Goal: Find contact information: Find contact information

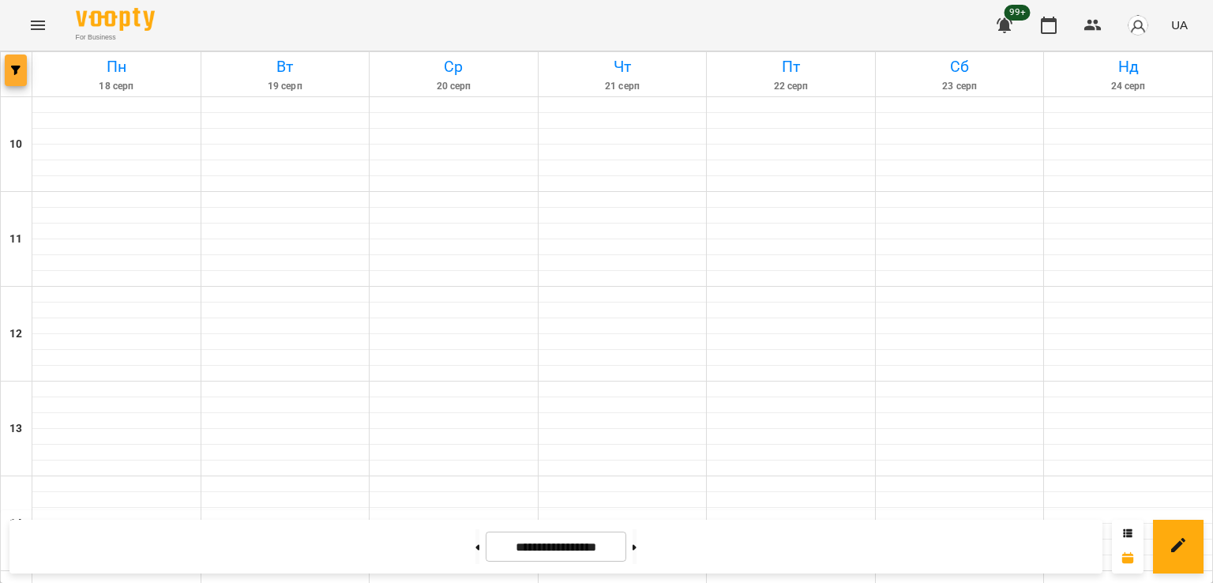
scroll to position [632, 0]
click at [16, 67] on icon "button" at bounding box center [15, 70] width 9 height 9
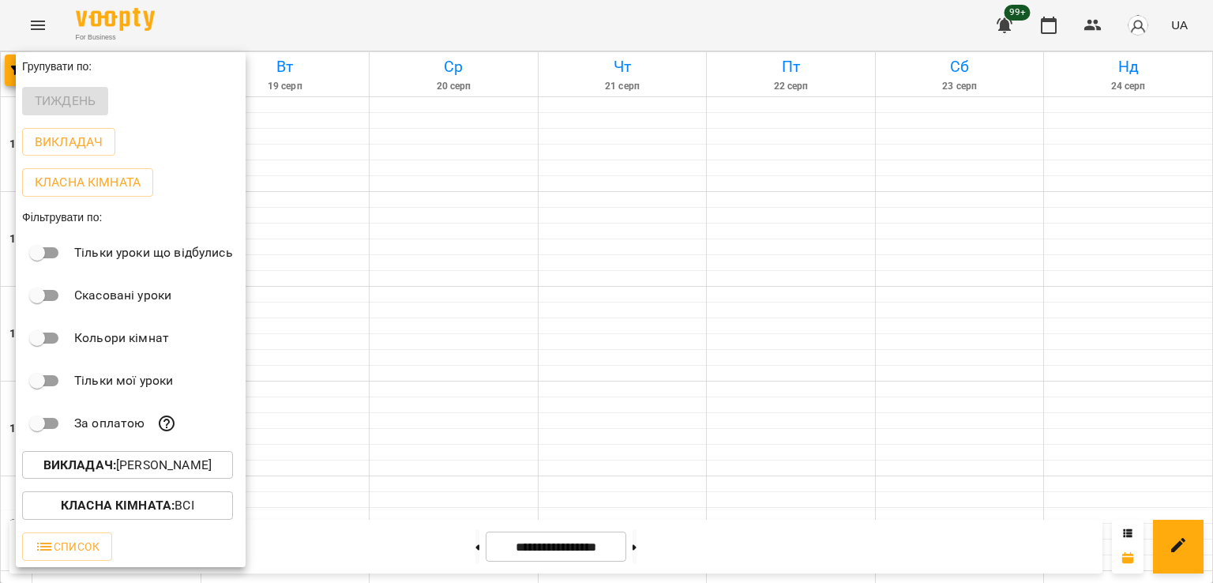
click at [178, 458] on button "Викладач : [PERSON_NAME]" at bounding box center [127, 465] width 211 height 28
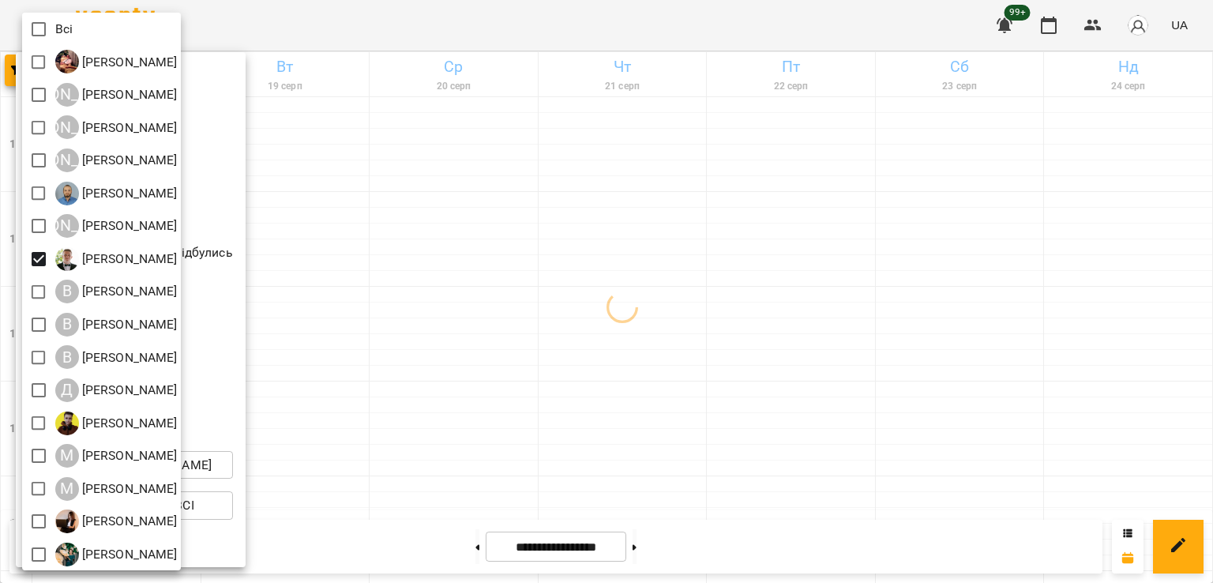
click at [613, 313] on div at bounding box center [606, 291] width 1213 height 583
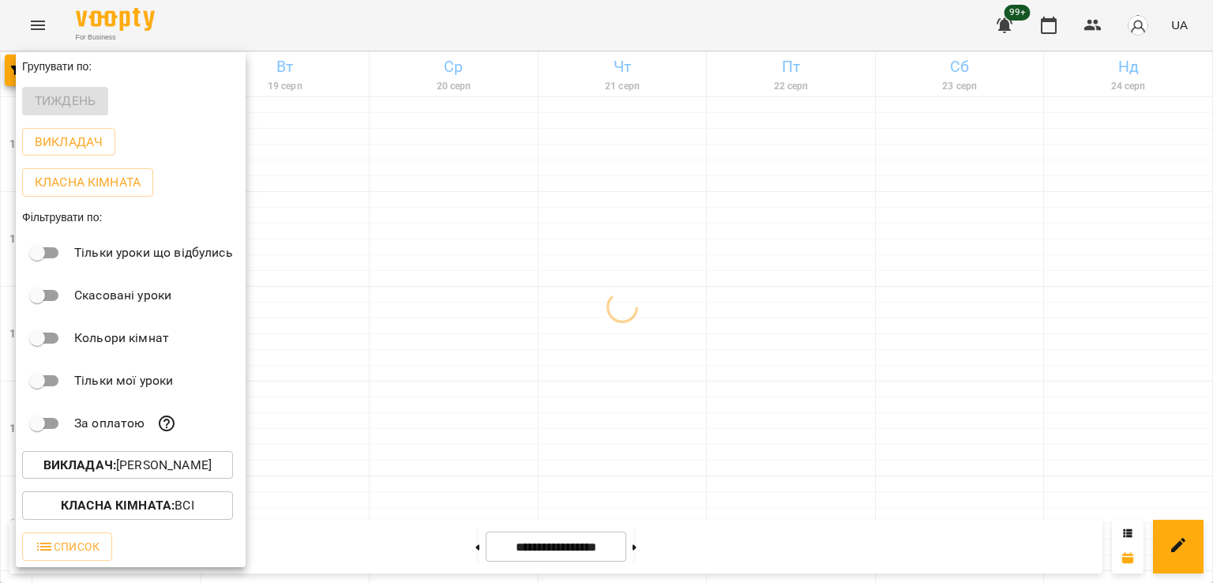
click at [601, 316] on div at bounding box center [606, 291] width 1213 height 583
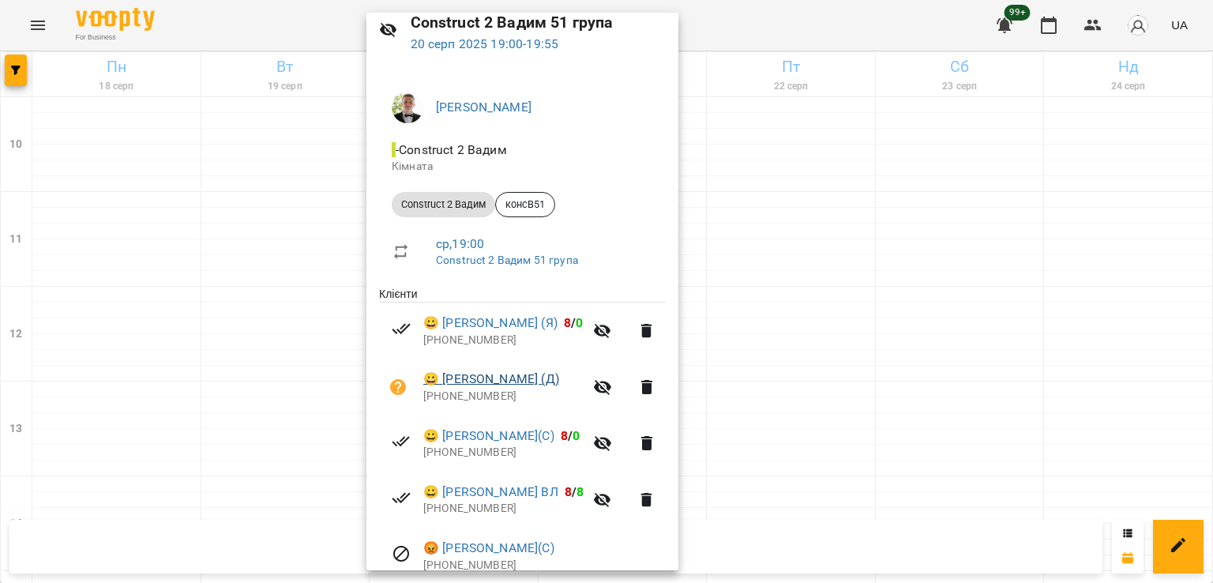
scroll to position [135, 0]
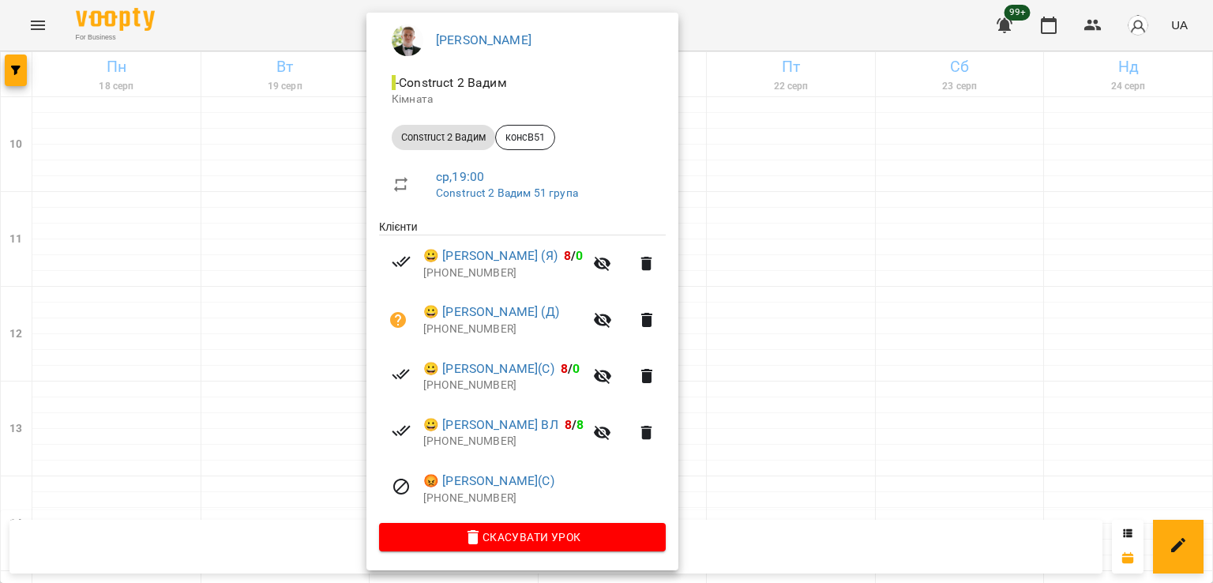
drag, startPoint x: 184, startPoint y: 374, endPoint x: 165, endPoint y: 368, distance: 20.0
click at [178, 372] on div at bounding box center [606, 291] width 1213 height 583
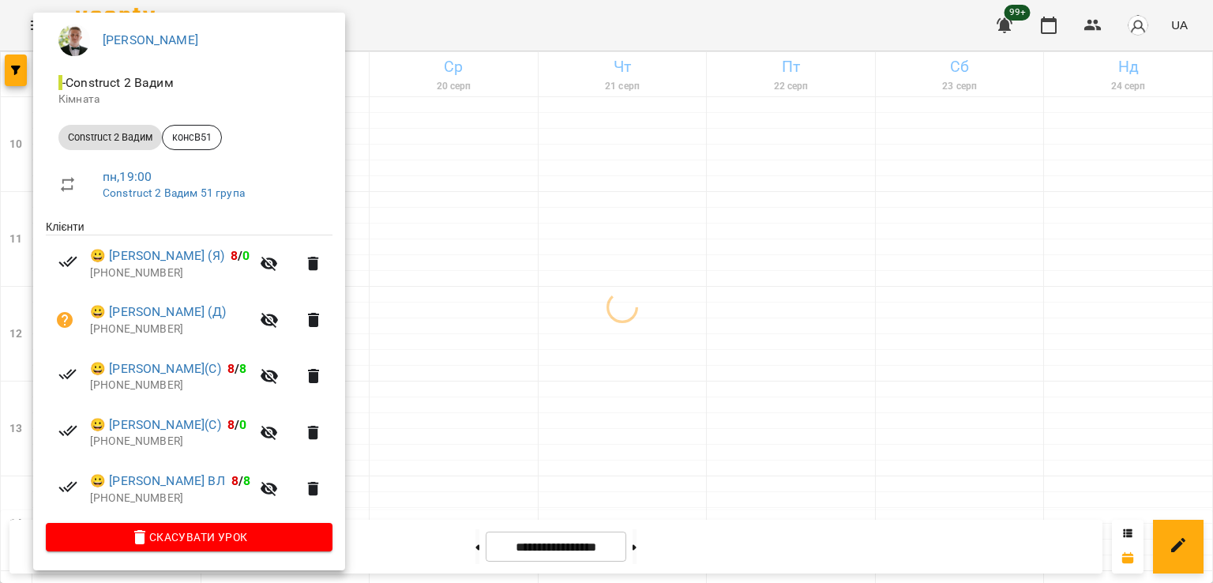
click at [489, 343] on div at bounding box center [606, 291] width 1213 height 583
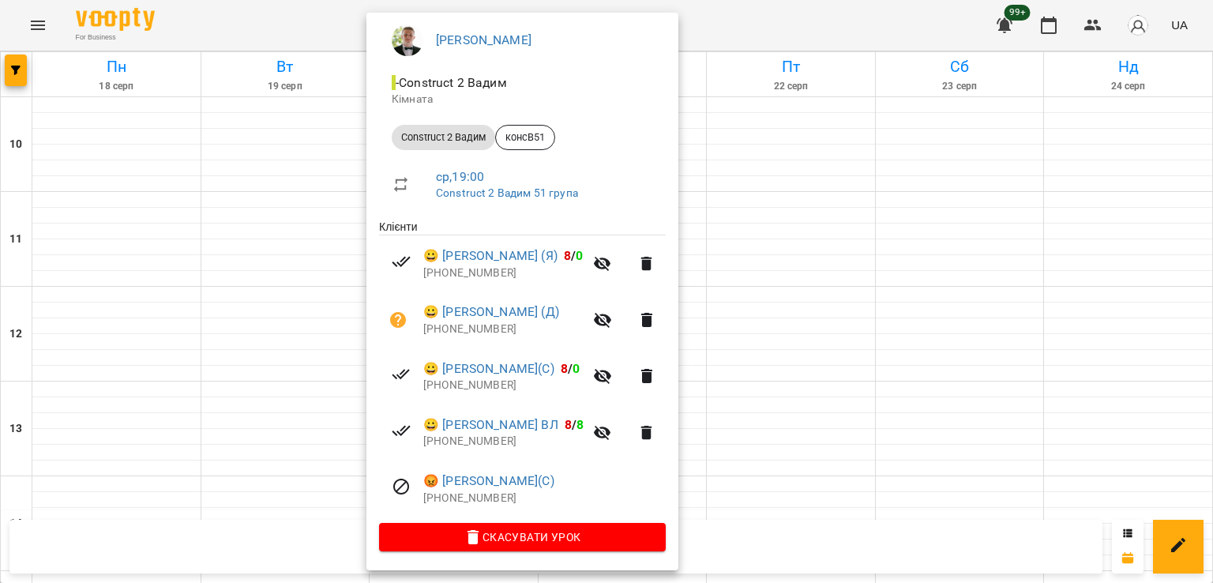
click at [295, 348] on div at bounding box center [606, 291] width 1213 height 583
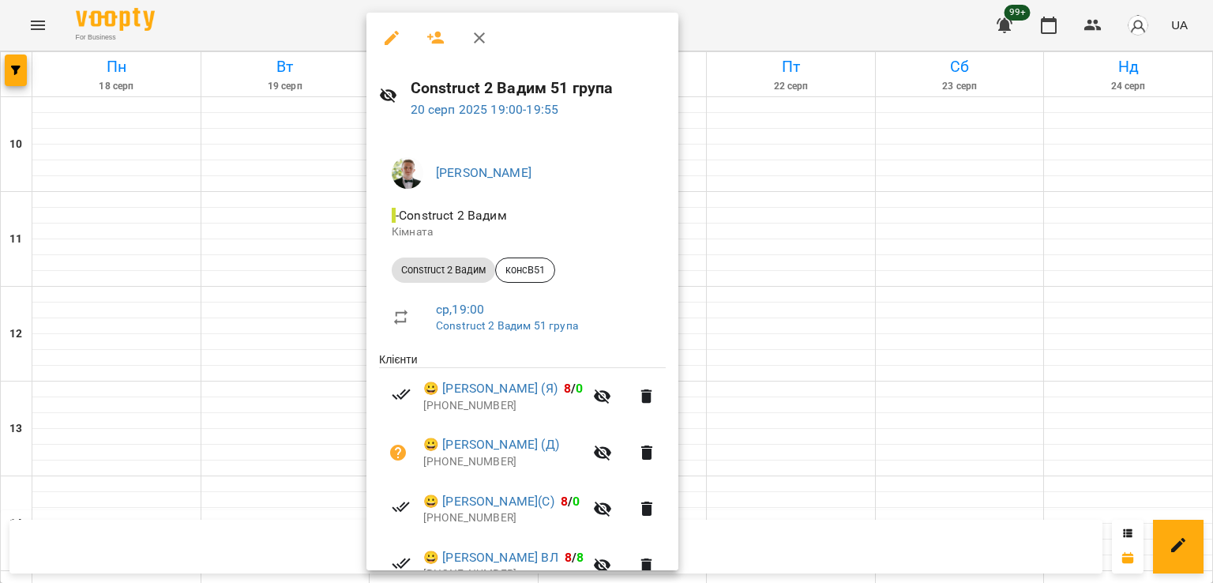
click at [290, 366] on div at bounding box center [606, 291] width 1213 height 583
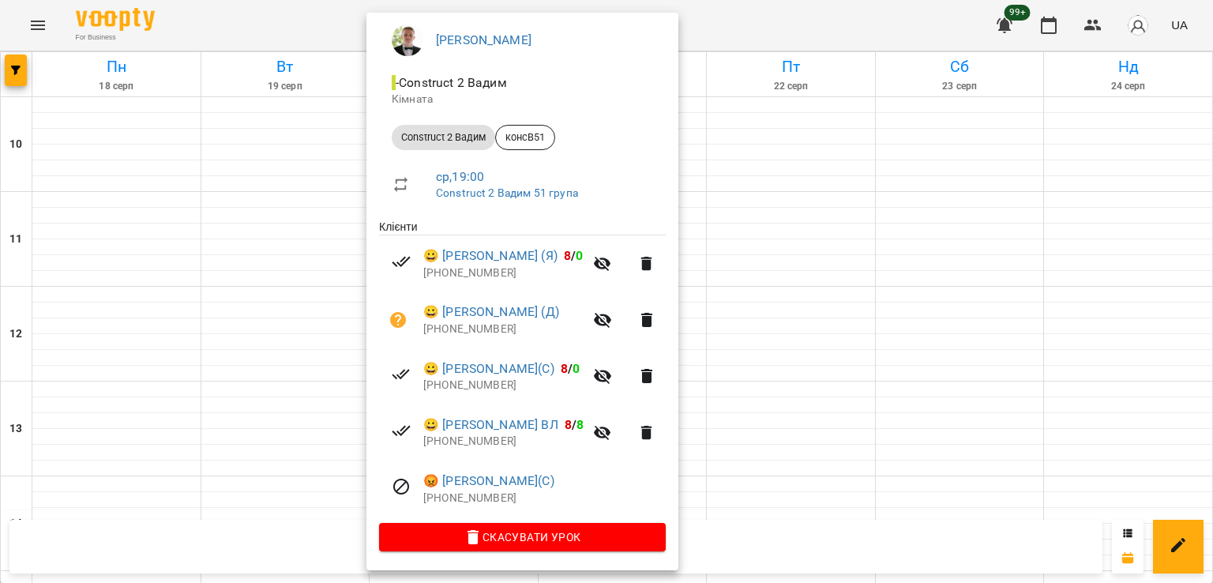
click at [486, 501] on p "[PHONE_NUMBER]" at bounding box center [544, 498] width 242 height 16
drag, startPoint x: 486, startPoint y: 501, endPoint x: 493, endPoint y: 475, distance: 27.0
click at [486, 500] on p "[PHONE_NUMBER]" at bounding box center [544, 498] width 242 height 16
copy p "380960594201"
click at [21, 78] on div at bounding box center [606, 291] width 1213 height 583
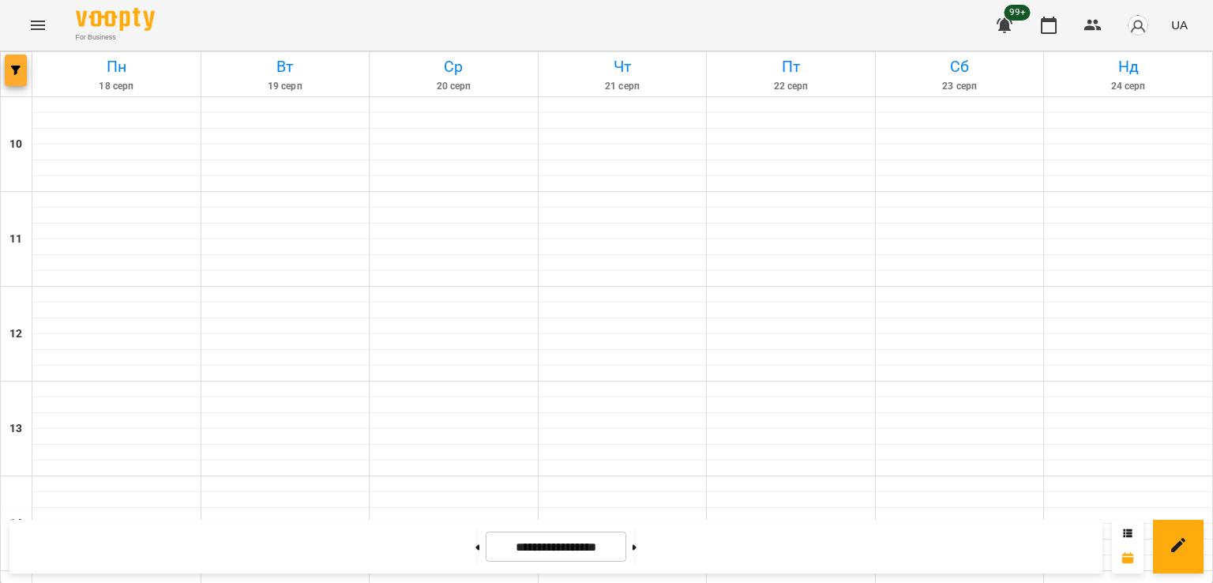
click at [18, 70] on icon "button" at bounding box center [15, 70] width 9 height 9
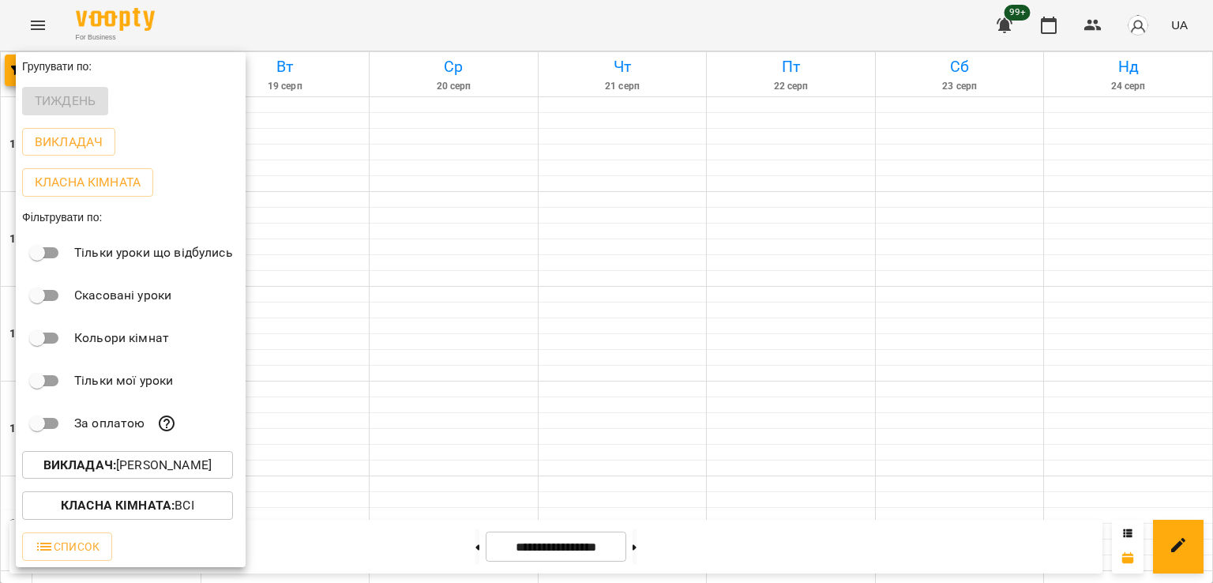
click at [156, 479] on button "Викладач : [PERSON_NAME]" at bounding box center [127, 465] width 211 height 28
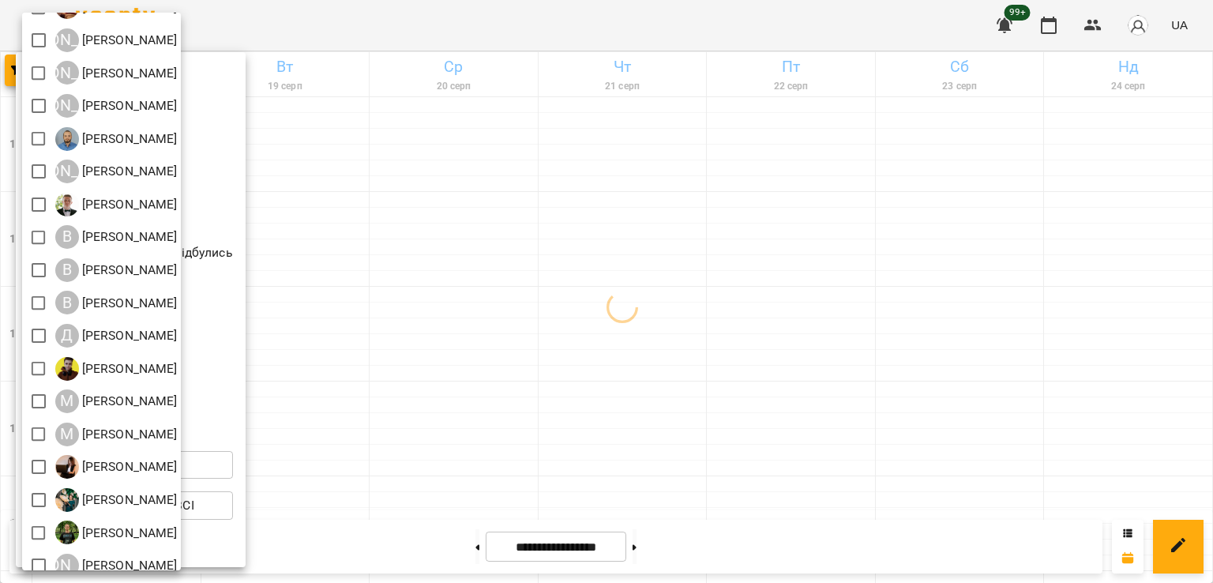
scroll to position [102, 0]
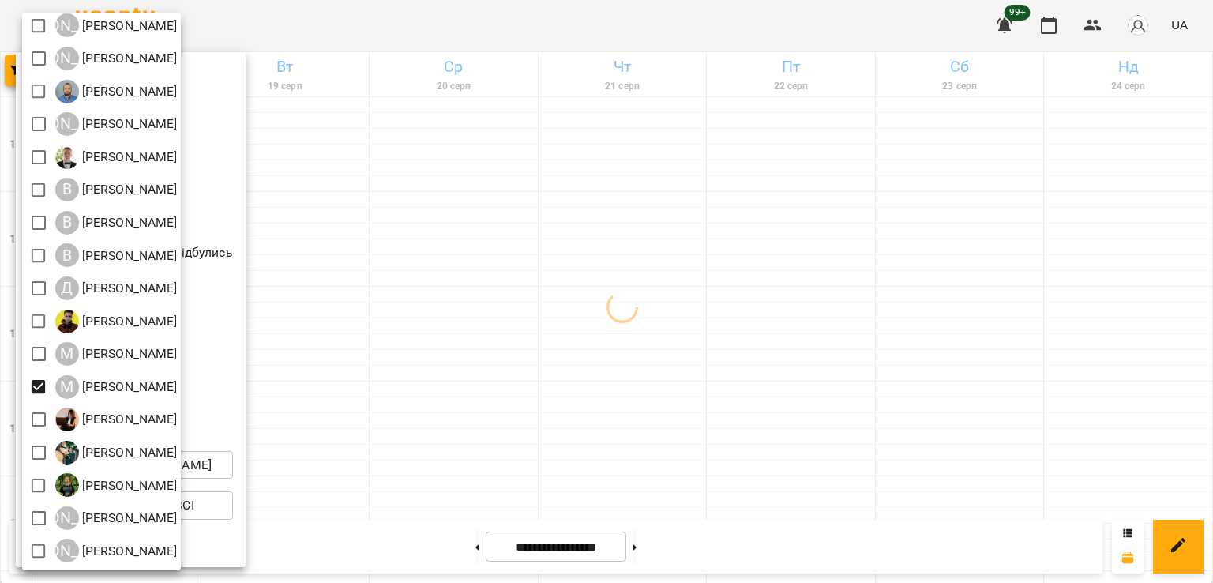
click at [606, 386] on div at bounding box center [606, 291] width 1213 height 583
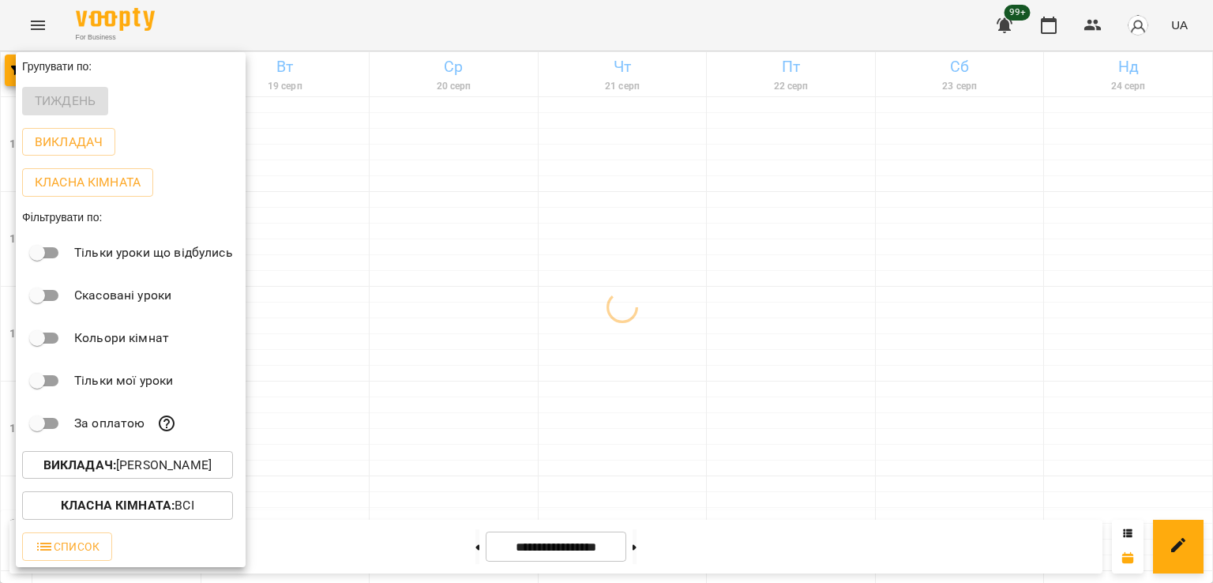
click at [595, 418] on div at bounding box center [606, 291] width 1213 height 583
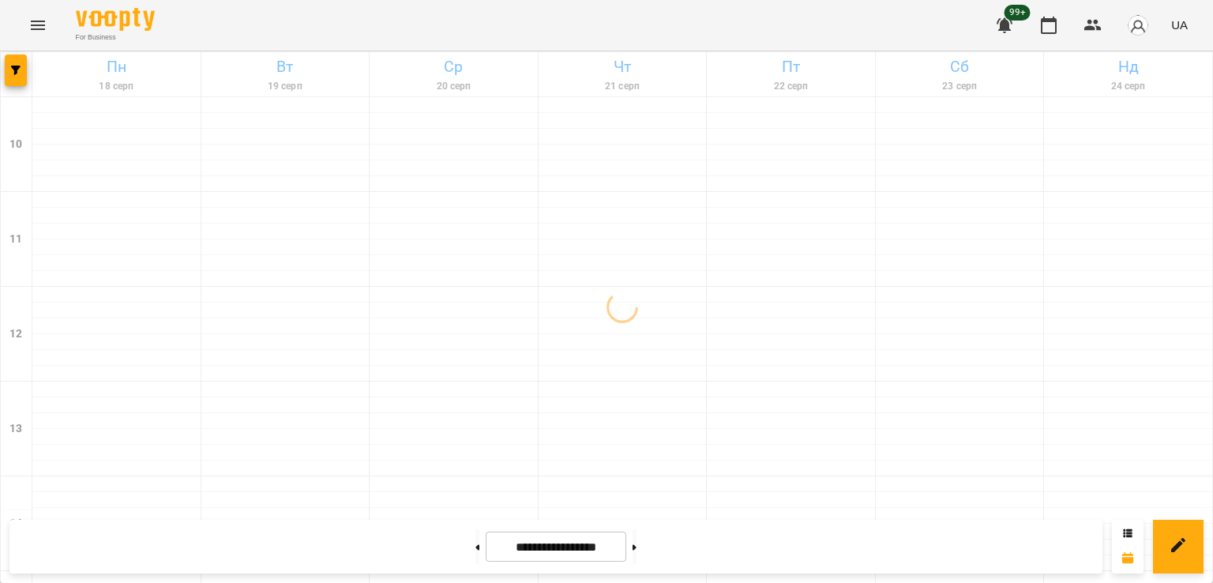
scroll to position [817, 0]
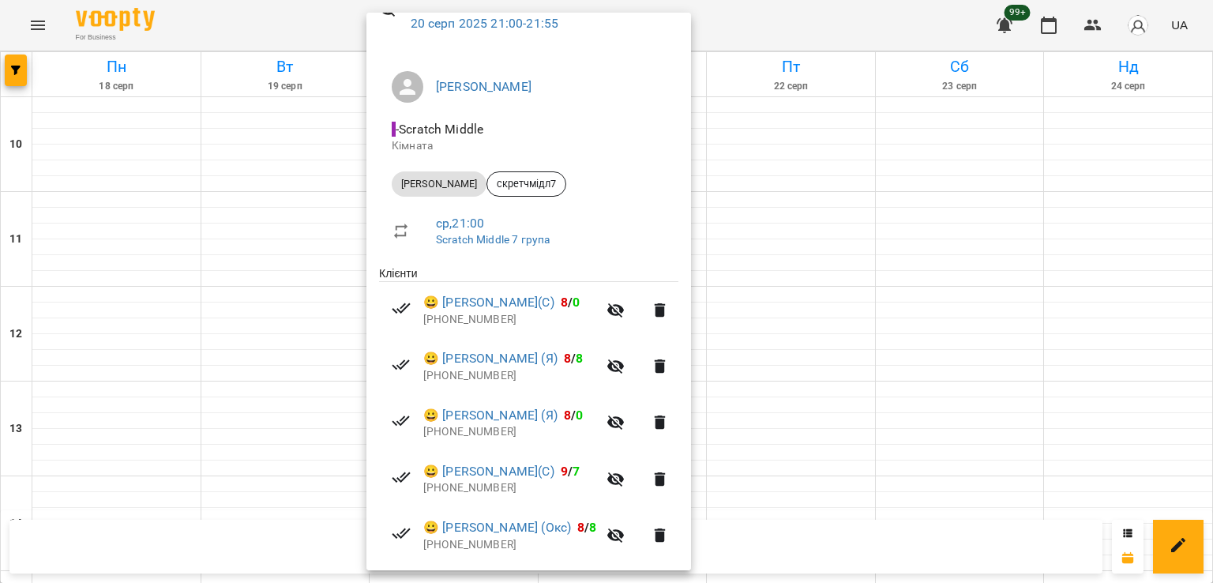
scroll to position [191, 0]
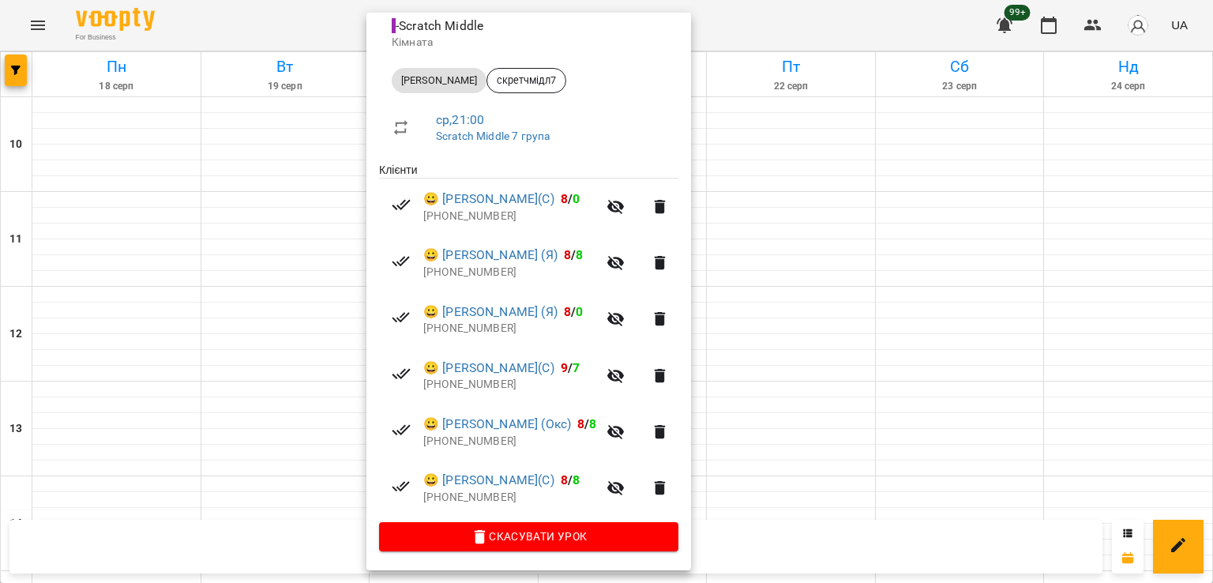
click at [477, 386] on p "[PHONE_NUMBER]" at bounding box center [510, 385] width 174 height 16
click at [489, 493] on p "[PHONE_NUMBER]" at bounding box center [510, 498] width 174 height 16
copy p "380635860861"
